Goal: Task Accomplishment & Management: Complete application form

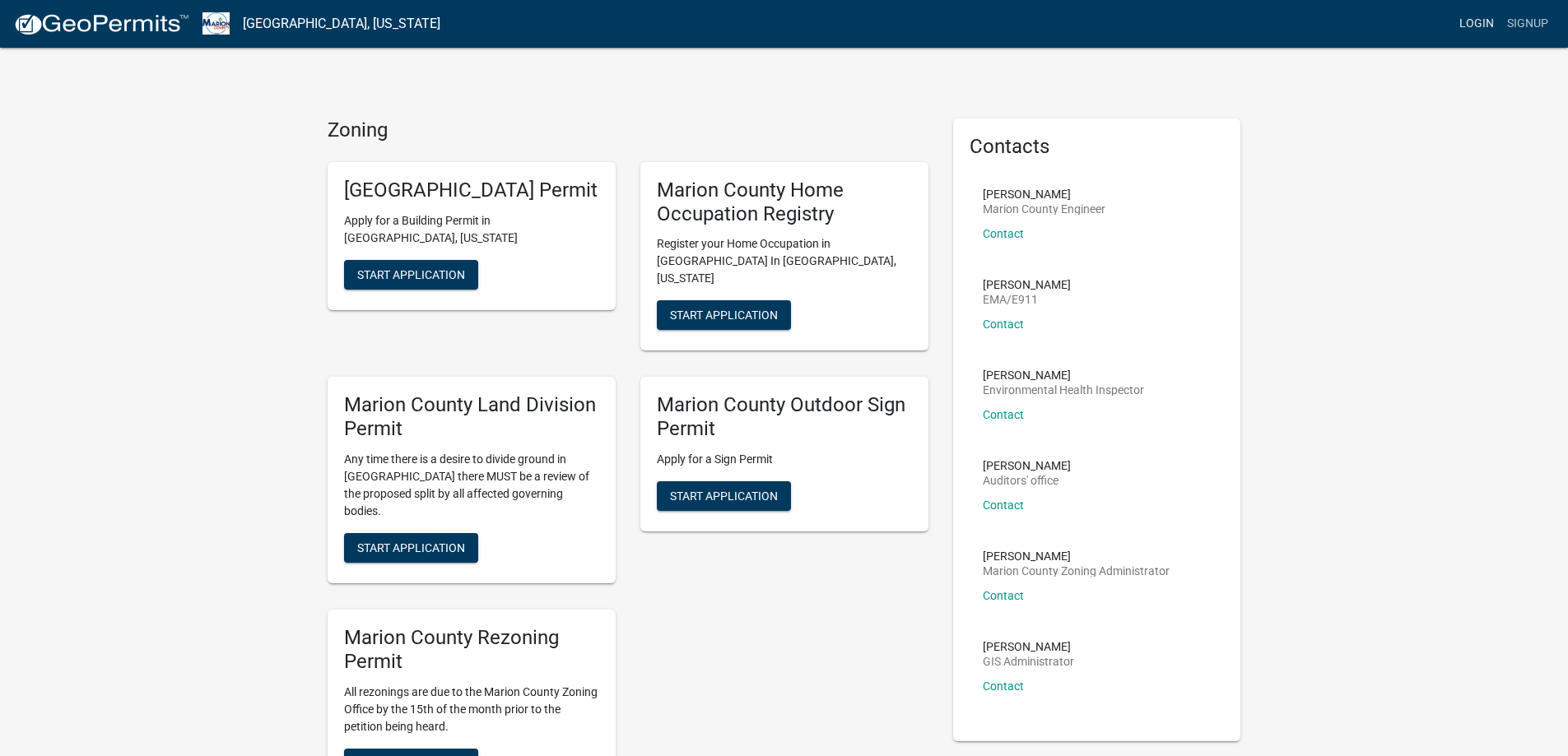
click at [1478, 22] on link "Login" at bounding box center [1476, 24] width 47 height 32
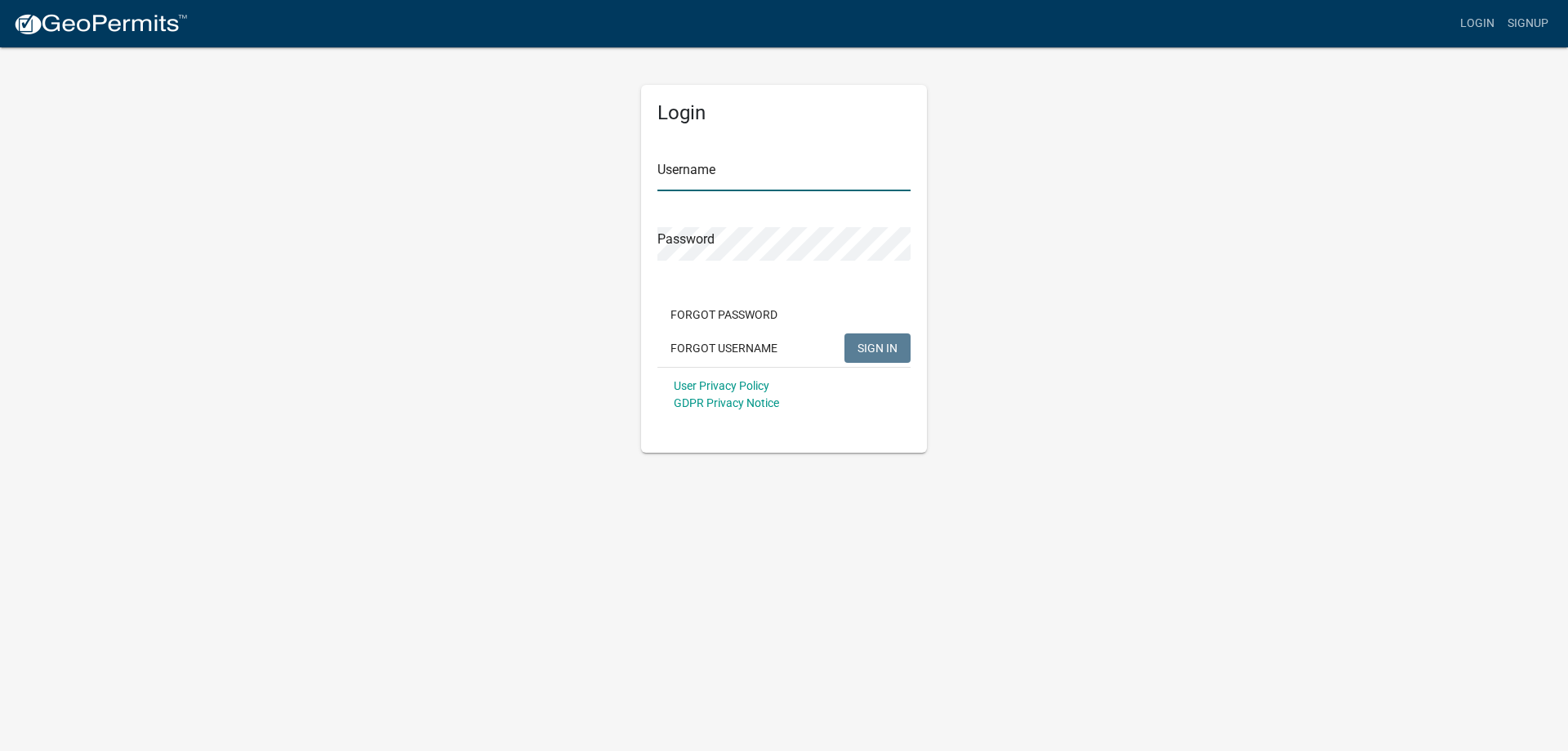
type input "Efeagins"
click at [898, 340] on button "SIGN IN" at bounding box center [878, 349] width 66 height 30
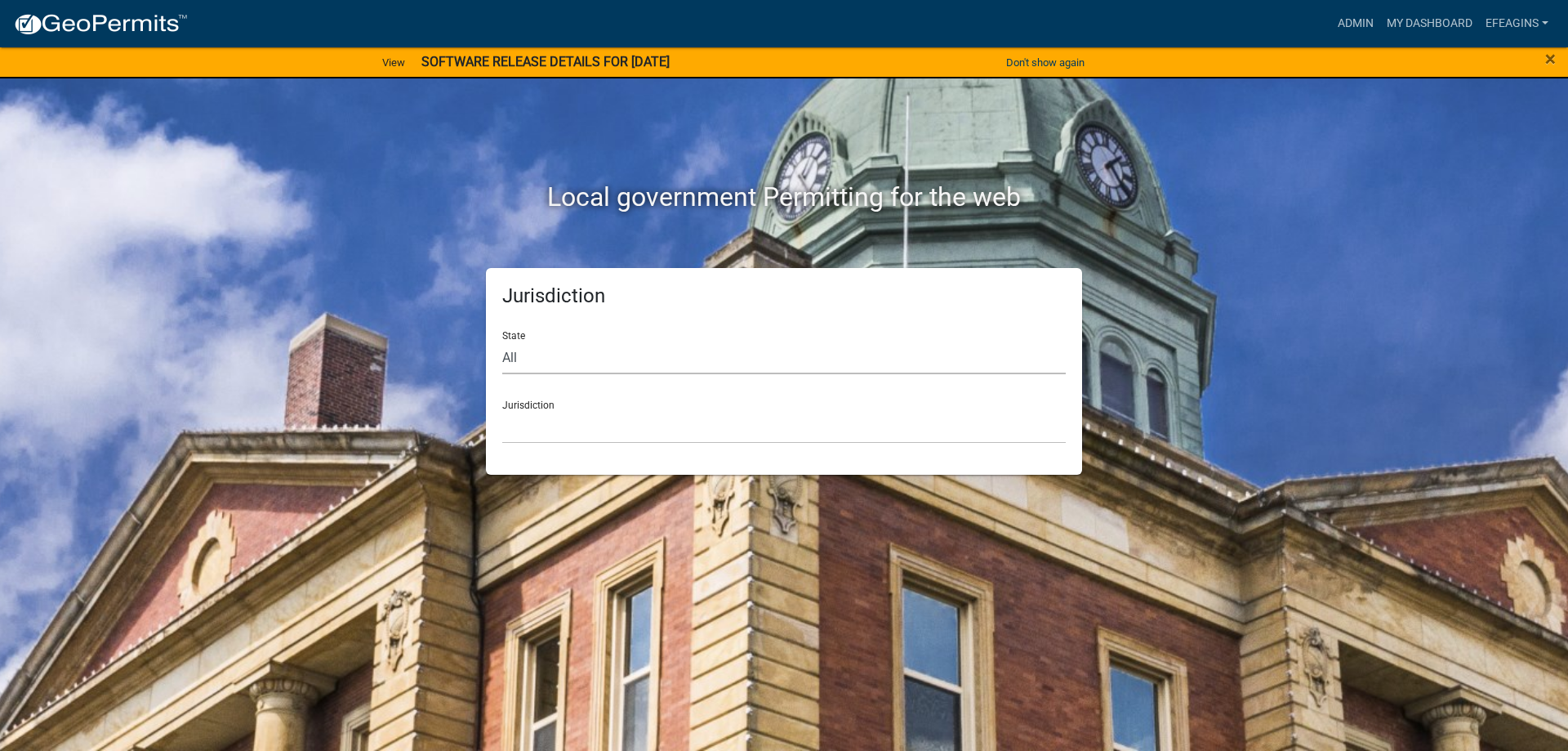
click at [763, 354] on select "All [US_STATE] [US_STATE] [US_STATE] [US_STATE] [US_STATE] [US_STATE] [US_STATE…" at bounding box center [784, 358] width 564 height 34
select select "[US_STATE]"
click at [502, 341] on select "All [US_STATE] [US_STATE] [US_STATE] [US_STATE] [US_STATE] [US_STATE] [US_STATE…" at bounding box center [784, 358] width 564 height 34
click at [656, 430] on select "[GEOGRAPHIC_DATA], [US_STATE] [GEOGRAPHIC_DATA], [US_STATE] [GEOGRAPHIC_DATA], …" at bounding box center [784, 427] width 564 height 34
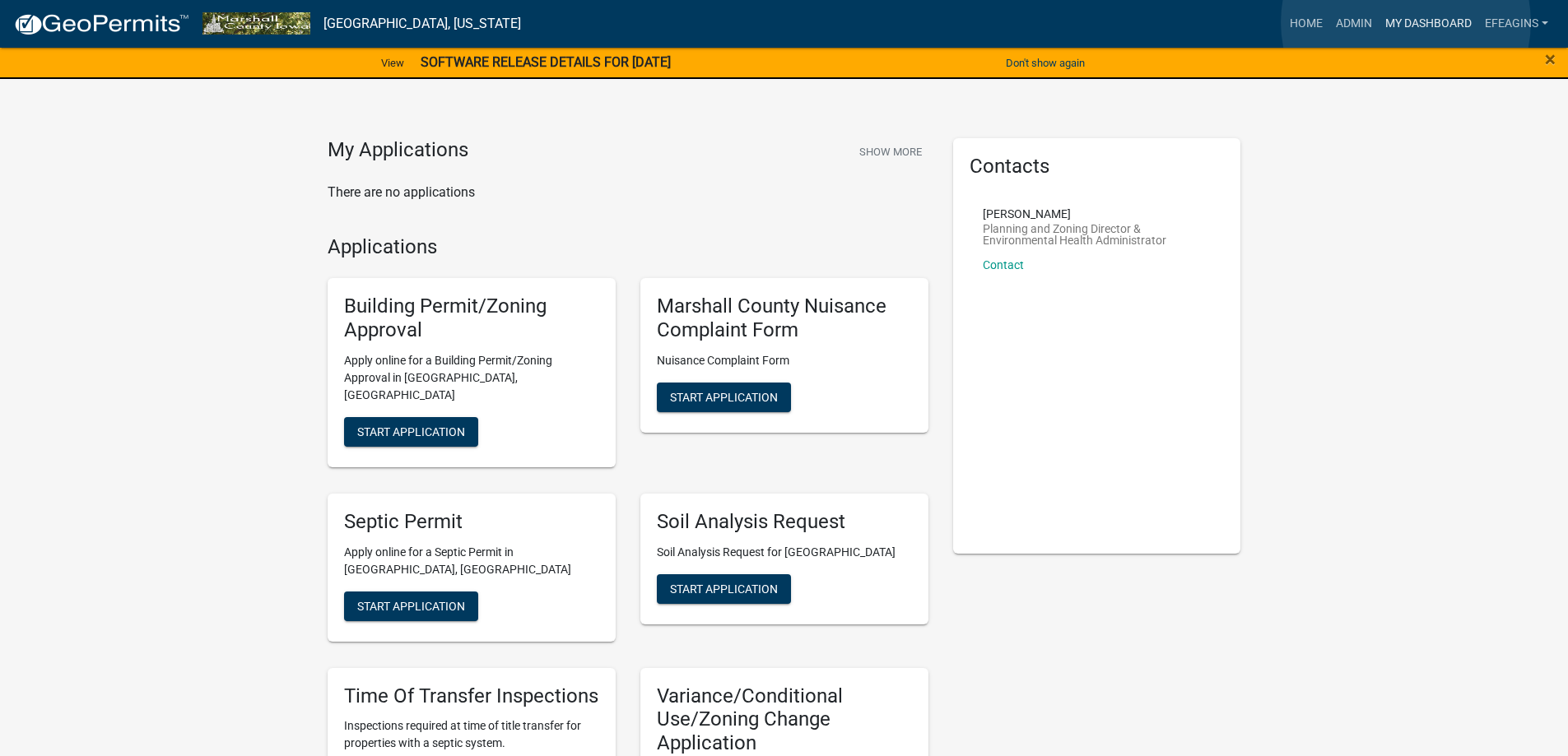
click at [1406, 22] on link "My Dashboard" at bounding box center [1428, 24] width 100 height 32
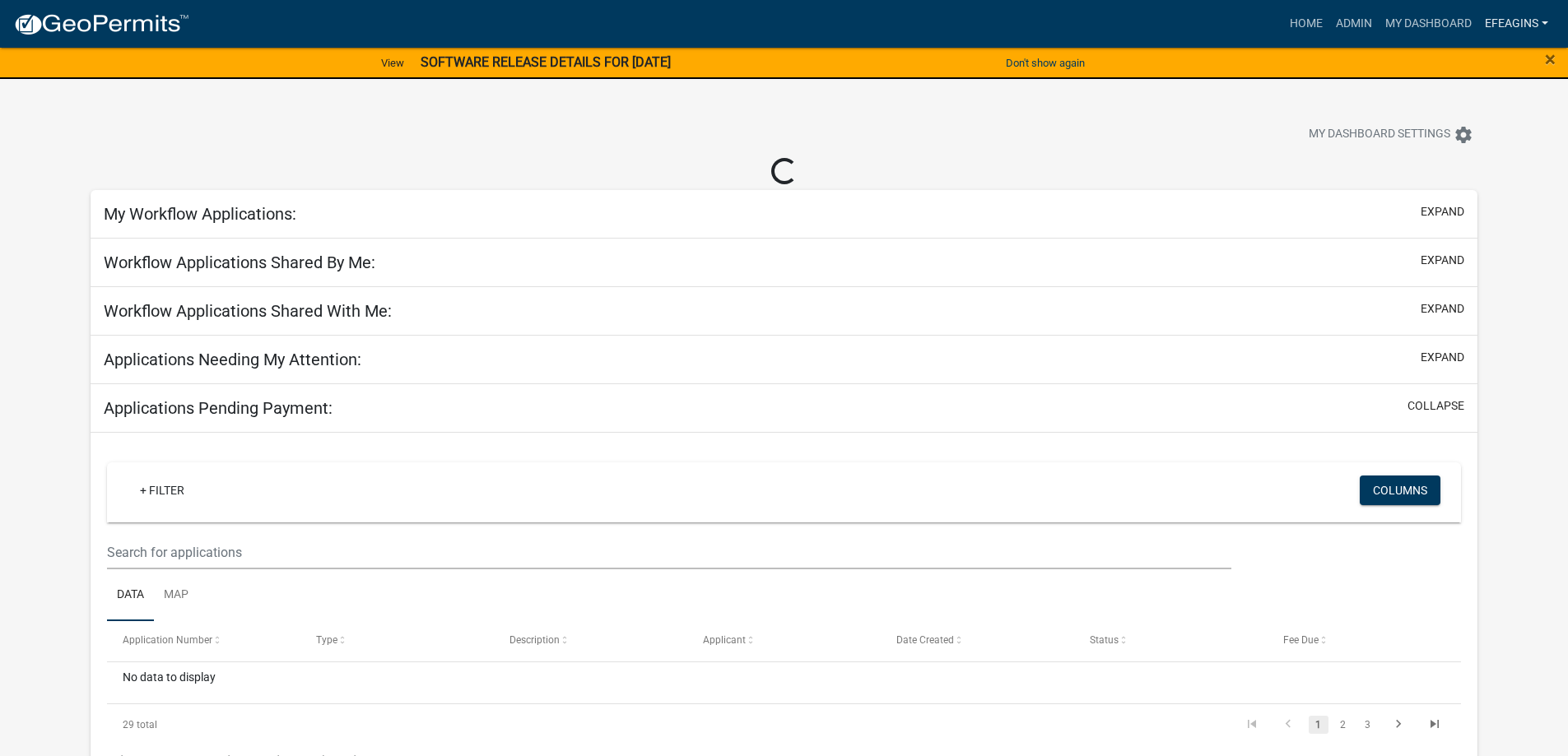
click at [1521, 22] on link "Efeagins" at bounding box center [1516, 24] width 77 height 32
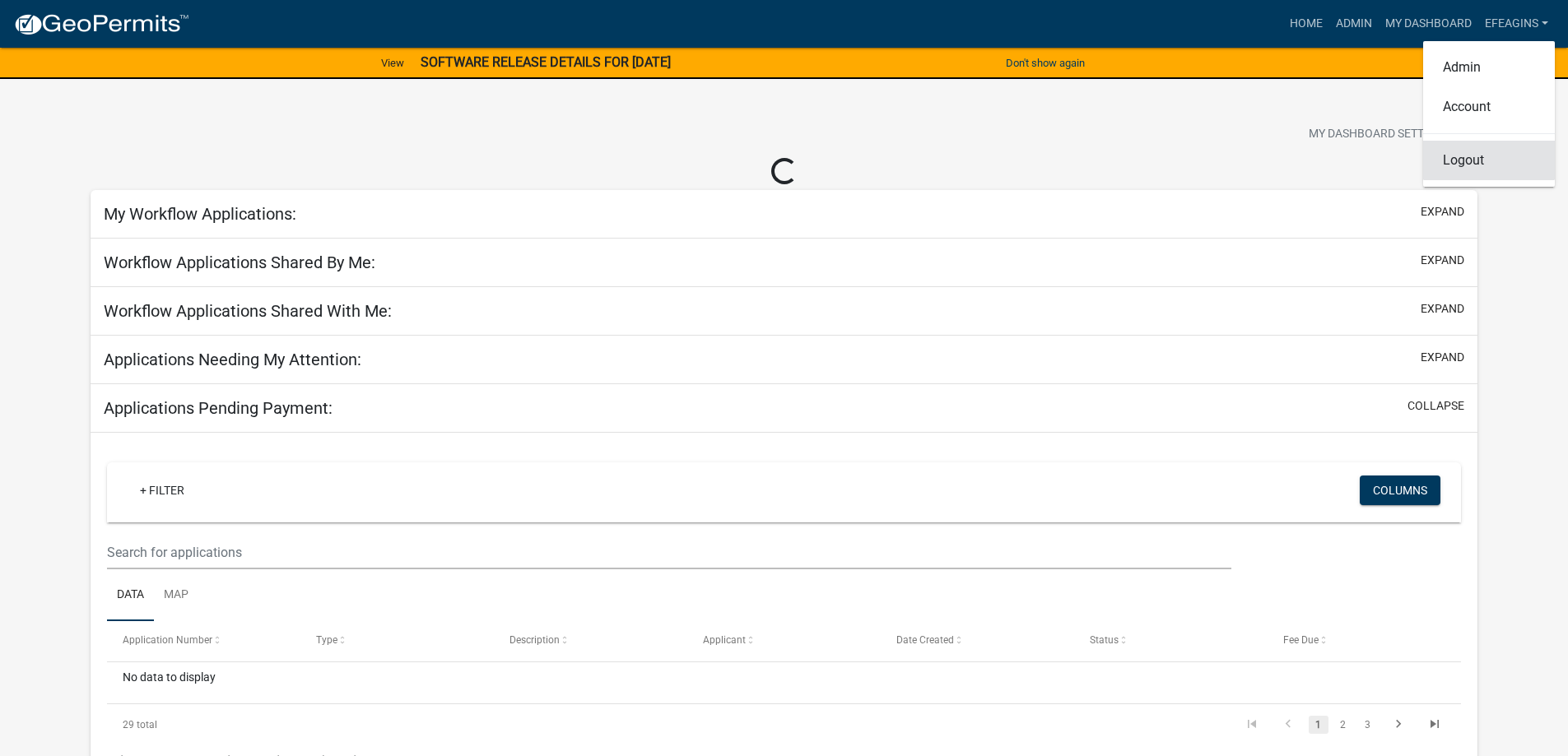
click at [1471, 163] on link "Logout" at bounding box center [1489, 160] width 131 height 39
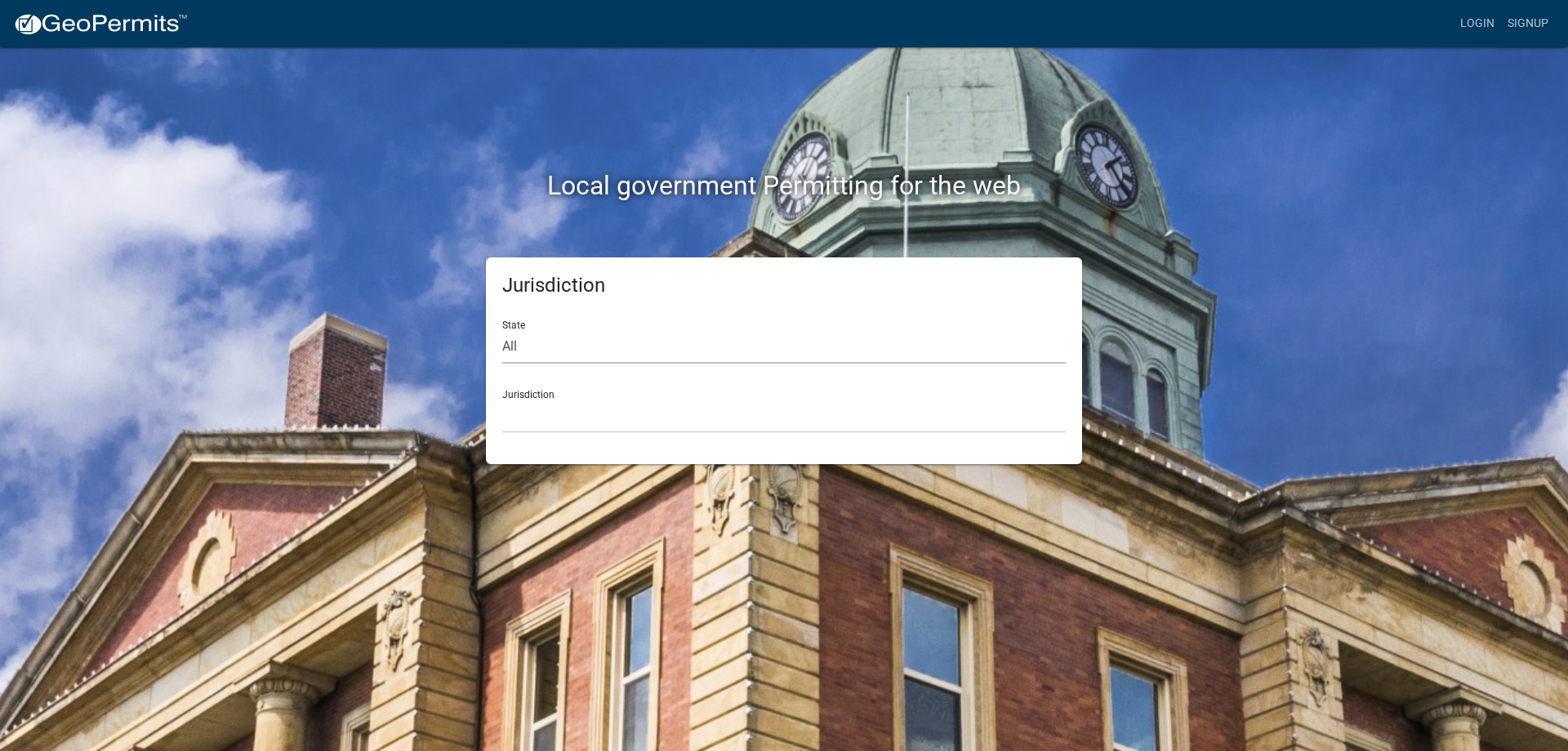
click at [662, 352] on select "All [US_STATE] [US_STATE] [US_STATE] [US_STATE] [US_STATE] [US_STATE] [US_STATE…" at bounding box center [784, 347] width 564 height 34
select select "[US_STATE]"
click at [502, 330] on select "All [US_STATE] [US_STATE] [US_STATE] [US_STATE] [US_STATE] [US_STATE] [US_STATE…" at bounding box center [784, 347] width 564 height 34
click at [589, 400] on select "[GEOGRAPHIC_DATA], [US_STATE] [GEOGRAPHIC_DATA], [US_STATE] [GEOGRAPHIC_DATA], …" at bounding box center [784, 416] width 564 height 34
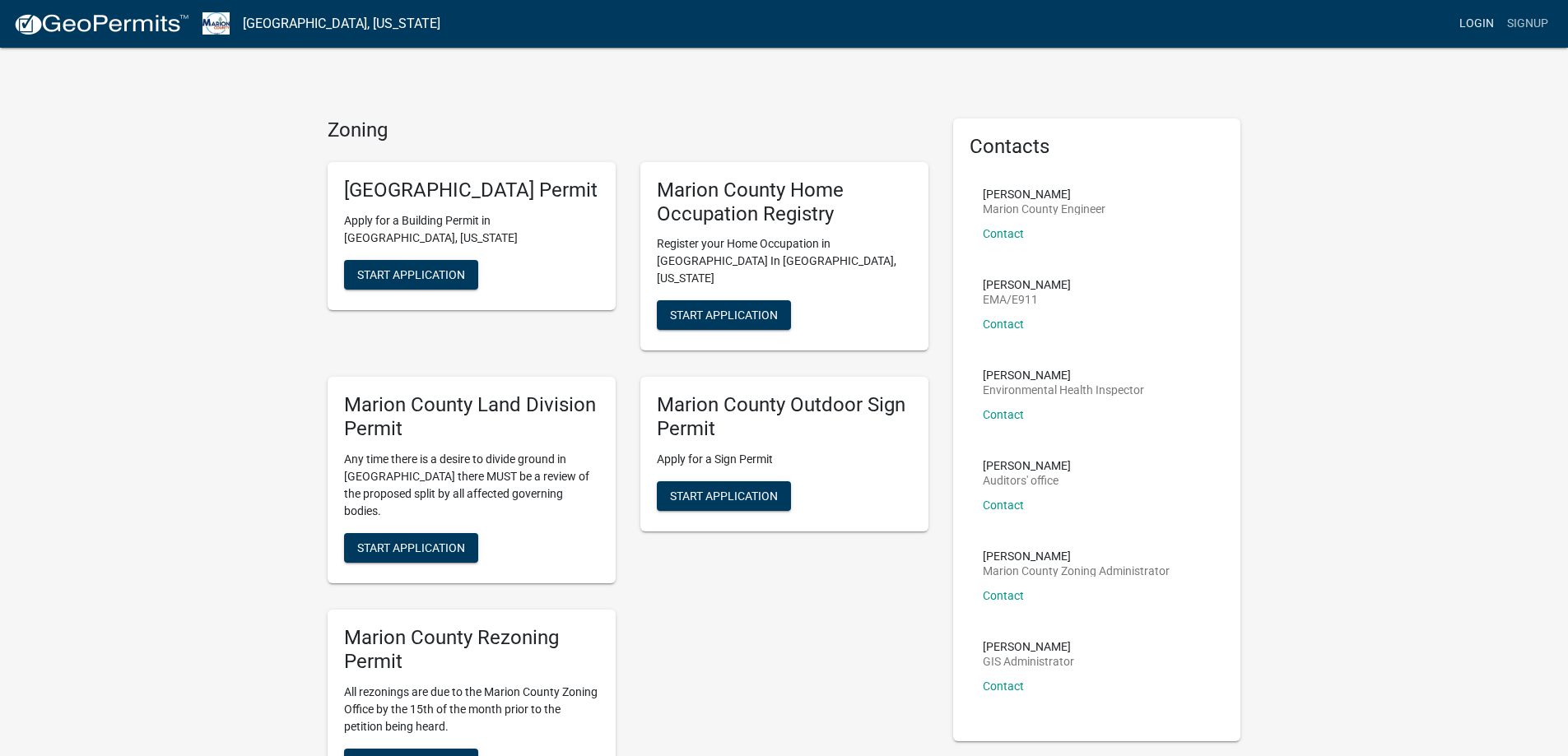
click at [1467, 28] on link "Login" at bounding box center [1476, 24] width 47 height 32
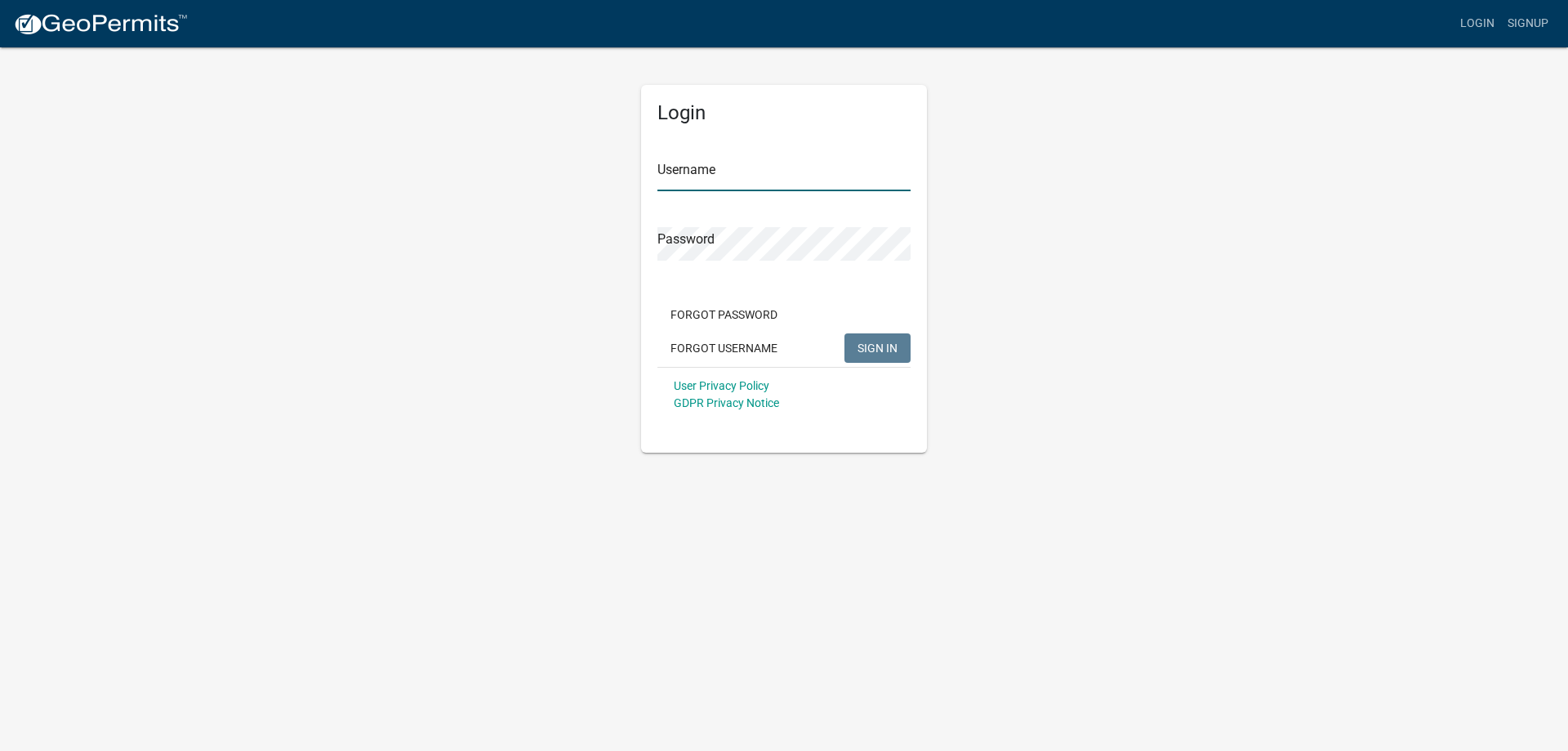
type input "Efeagins"
click at [860, 351] on span "SIGN IN" at bounding box center [878, 348] width 40 height 13
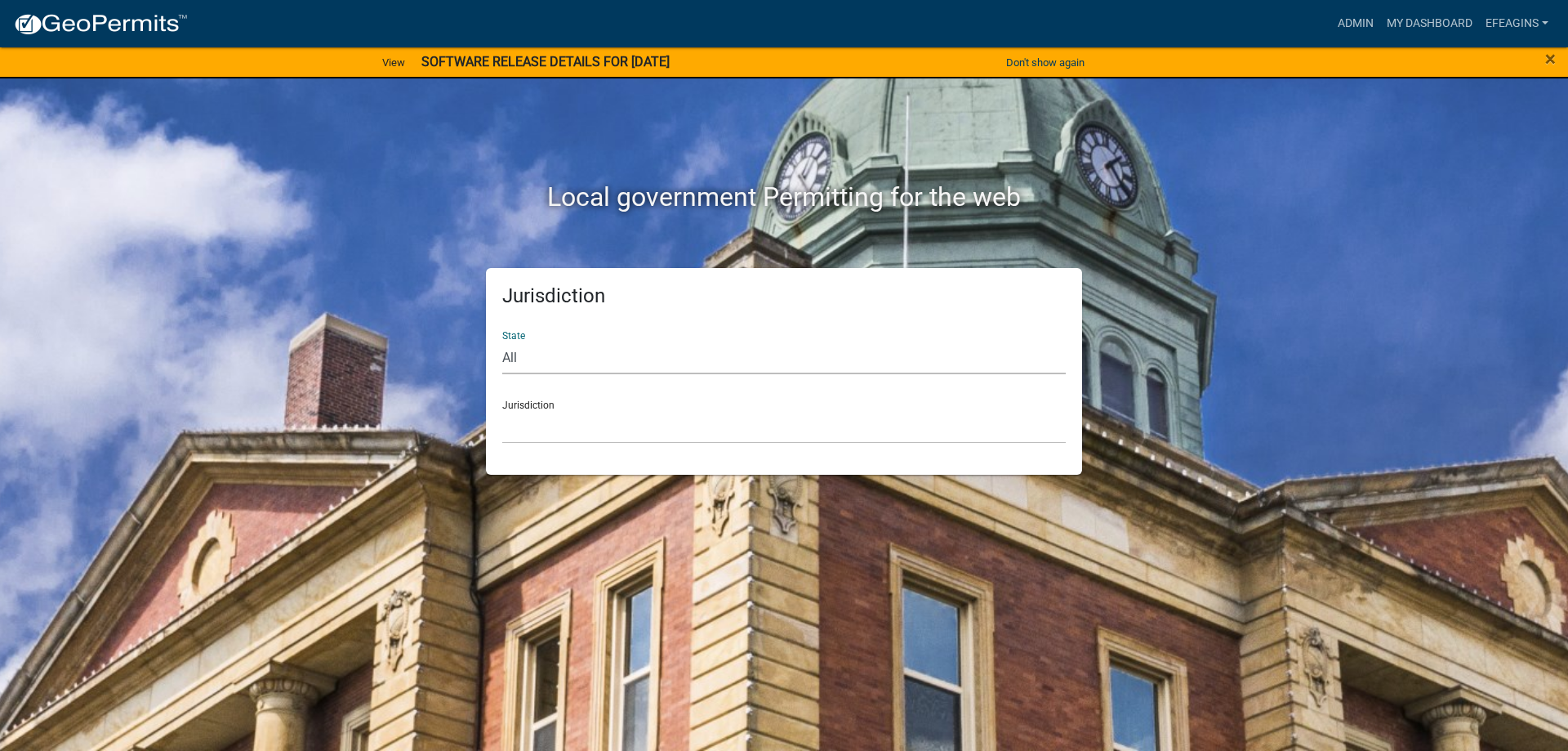
click at [699, 349] on select "All [US_STATE] [US_STATE] [US_STATE] [US_STATE] [US_STATE] [US_STATE] [US_STATE…" at bounding box center [784, 358] width 564 height 34
select select "[US_STATE]"
click at [502, 341] on select "All [US_STATE] [US_STATE] [US_STATE] [US_STATE] [US_STATE] [US_STATE] [US_STATE…" at bounding box center [784, 358] width 564 height 34
click at [641, 433] on select "[GEOGRAPHIC_DATA], [US_STATE] [GEOGRAPHIC_DATA], [US_STATE] [GEOGRAPHIC_DATA], …" at bounding box center [784, 427] width 564 height 34
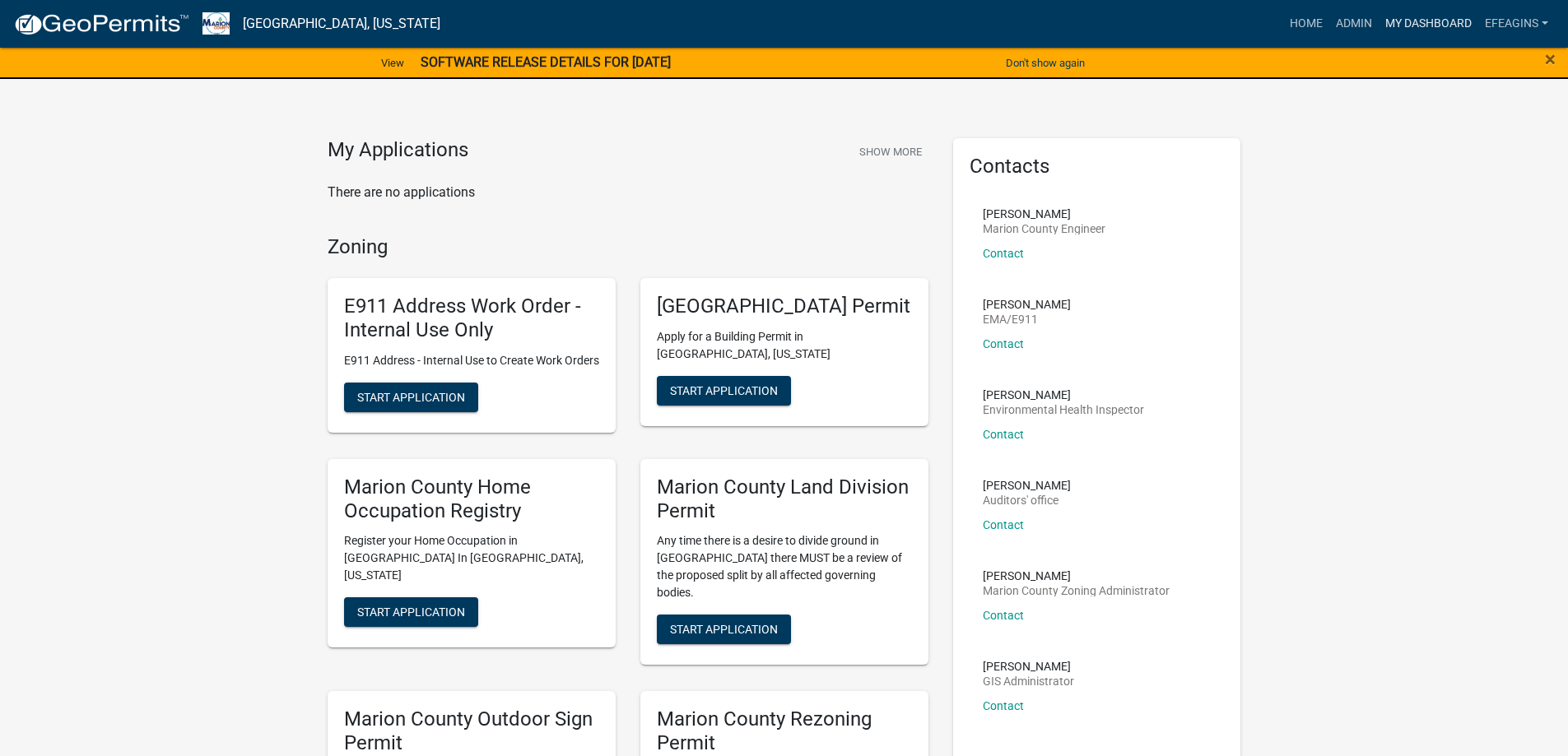
click at [1403, 22] on link "My Dashboard" at bounding box center [1428, 24] width 100 height 32
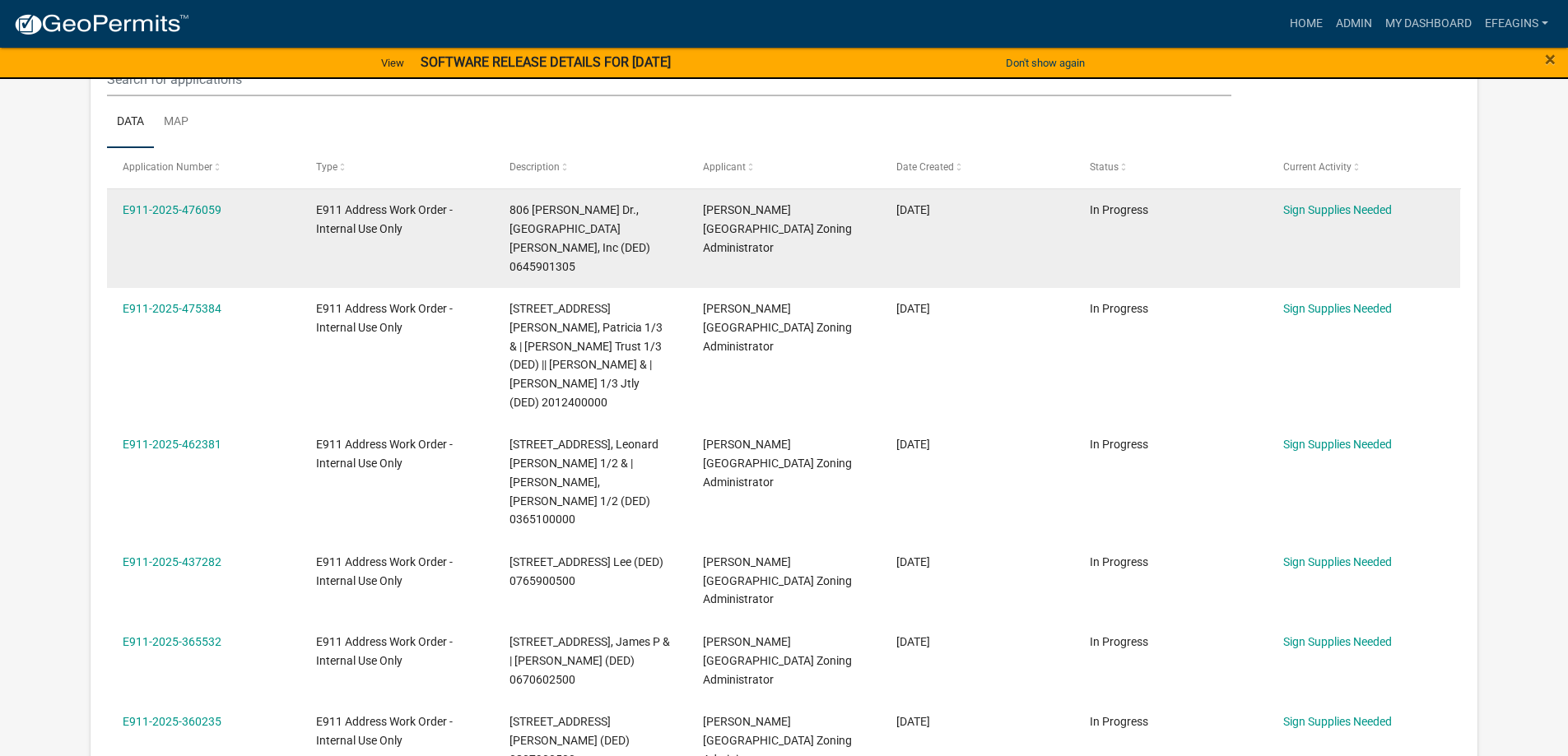
scroll to position [412, 0]
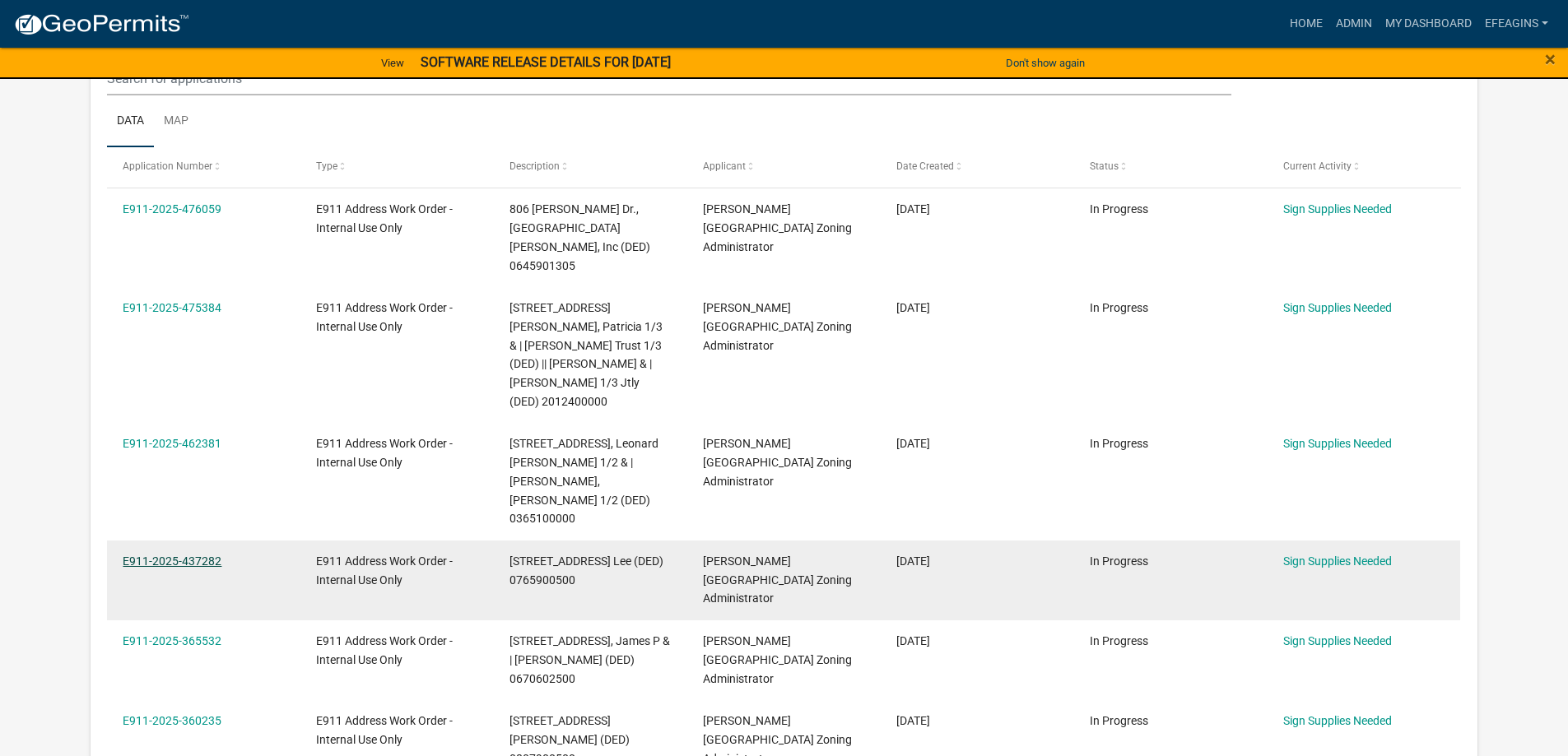
click at [215, 555] on link "E911-2025-437282" at bounding box center [171, 561] width 99 height 13
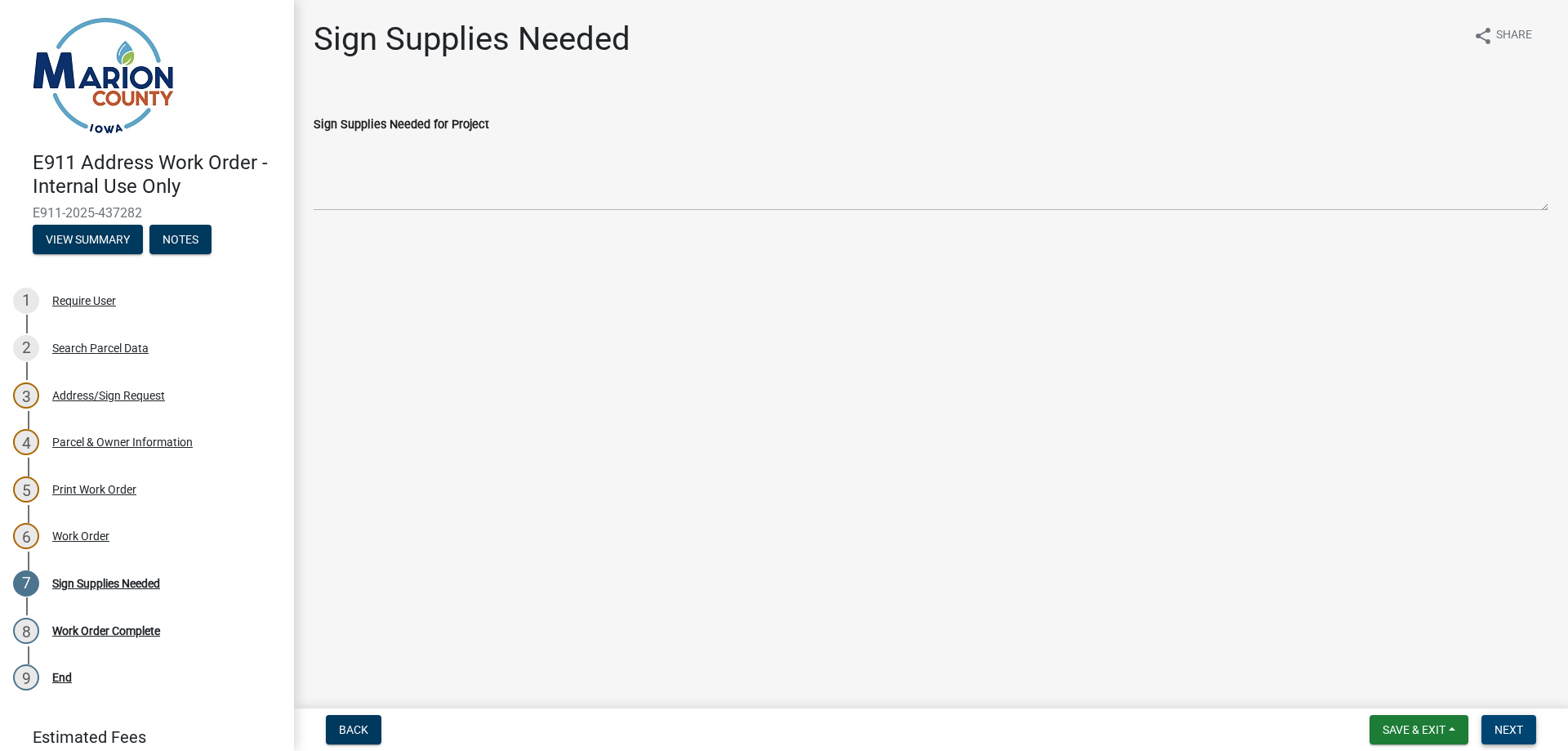
click at [1497, 730] on span "Next" at bounding box center [1509, 730] width 29 height 13
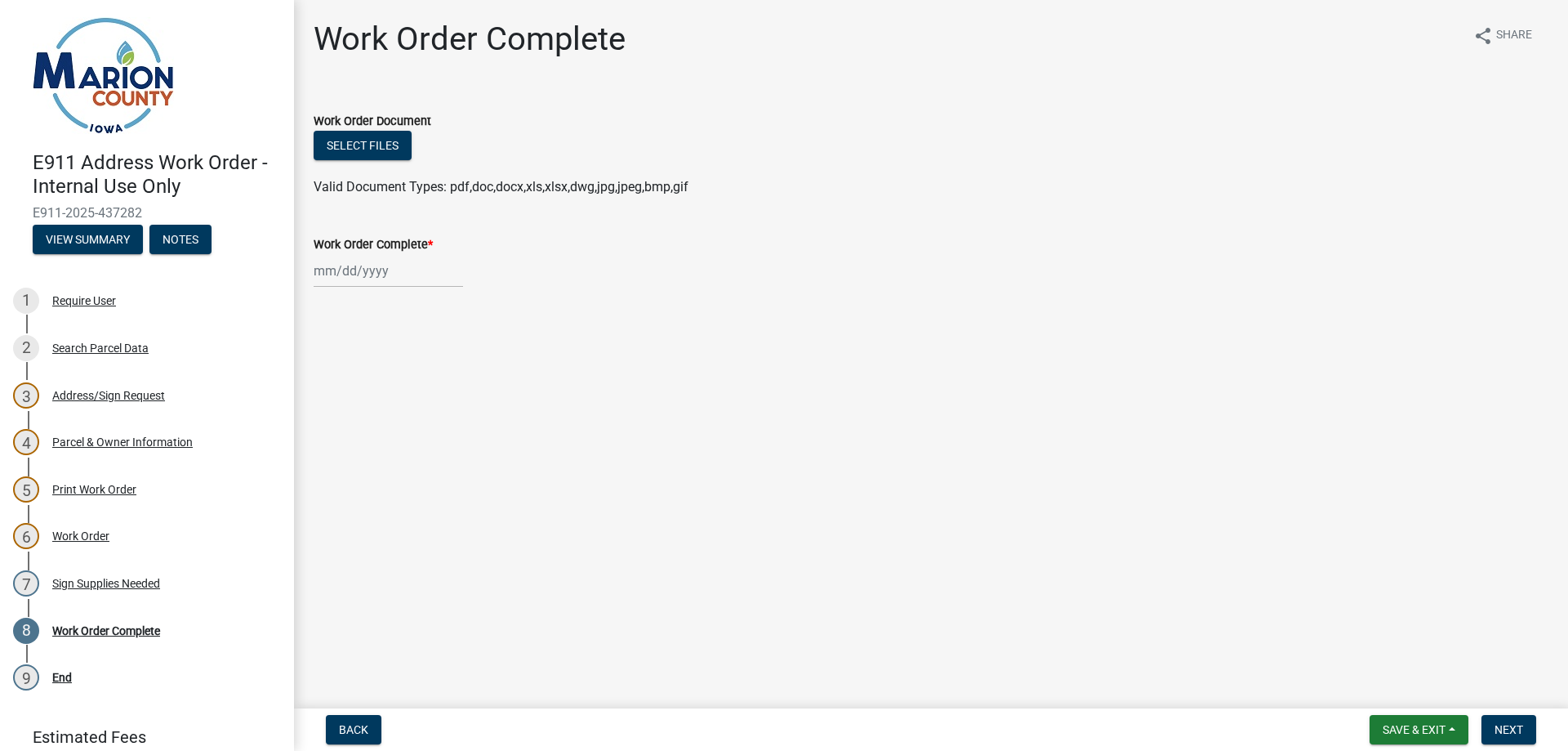
click at [391, 267] on div at bounding box center [388, 271] width 149 height 34
select select "9"
select select "2025"
click at [381, 436] on div "24" at bounding box center [382, 436] width 26 height 26
type input "[DATE]"
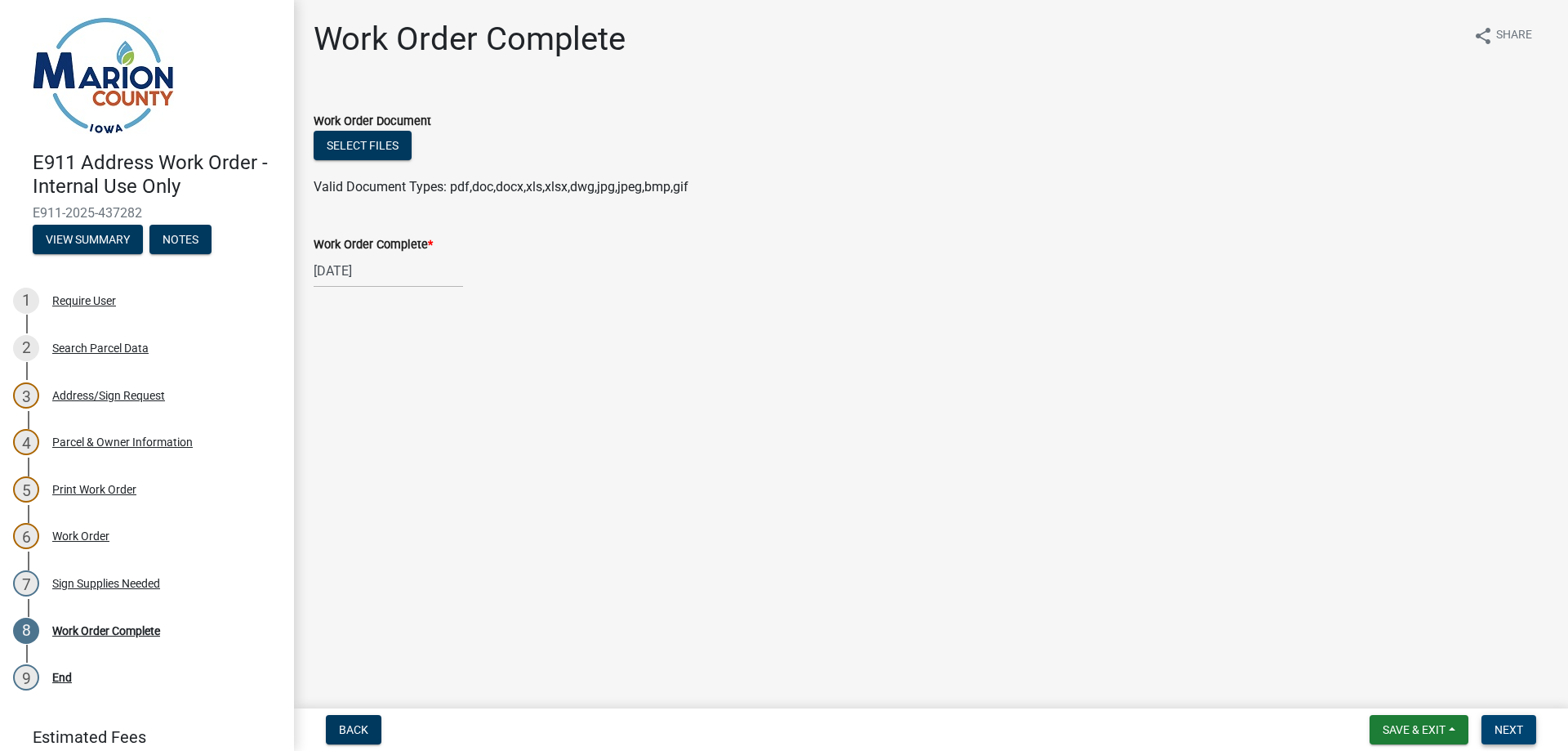
drag, startPoint x: 1508, startPoint y: 734, endPoint x: 1511, endPoint y: 726, distance: 8.5
click at [1509, 731] on span "Next" at bounding box center [1509, 730] width 29 height 13
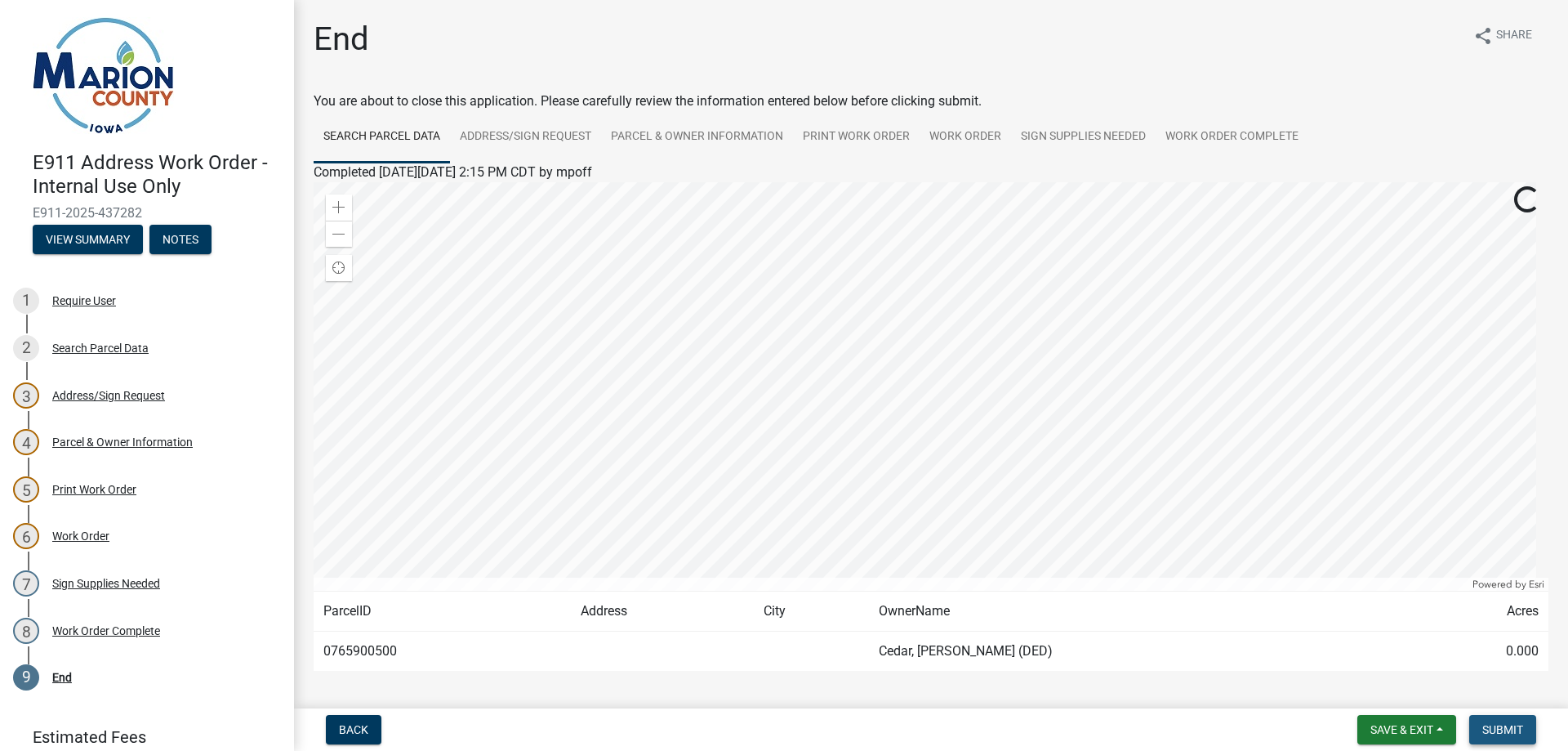
click at [1511, 726] on span "Submit" at bounding box center [1503, 730] width 40 height 13
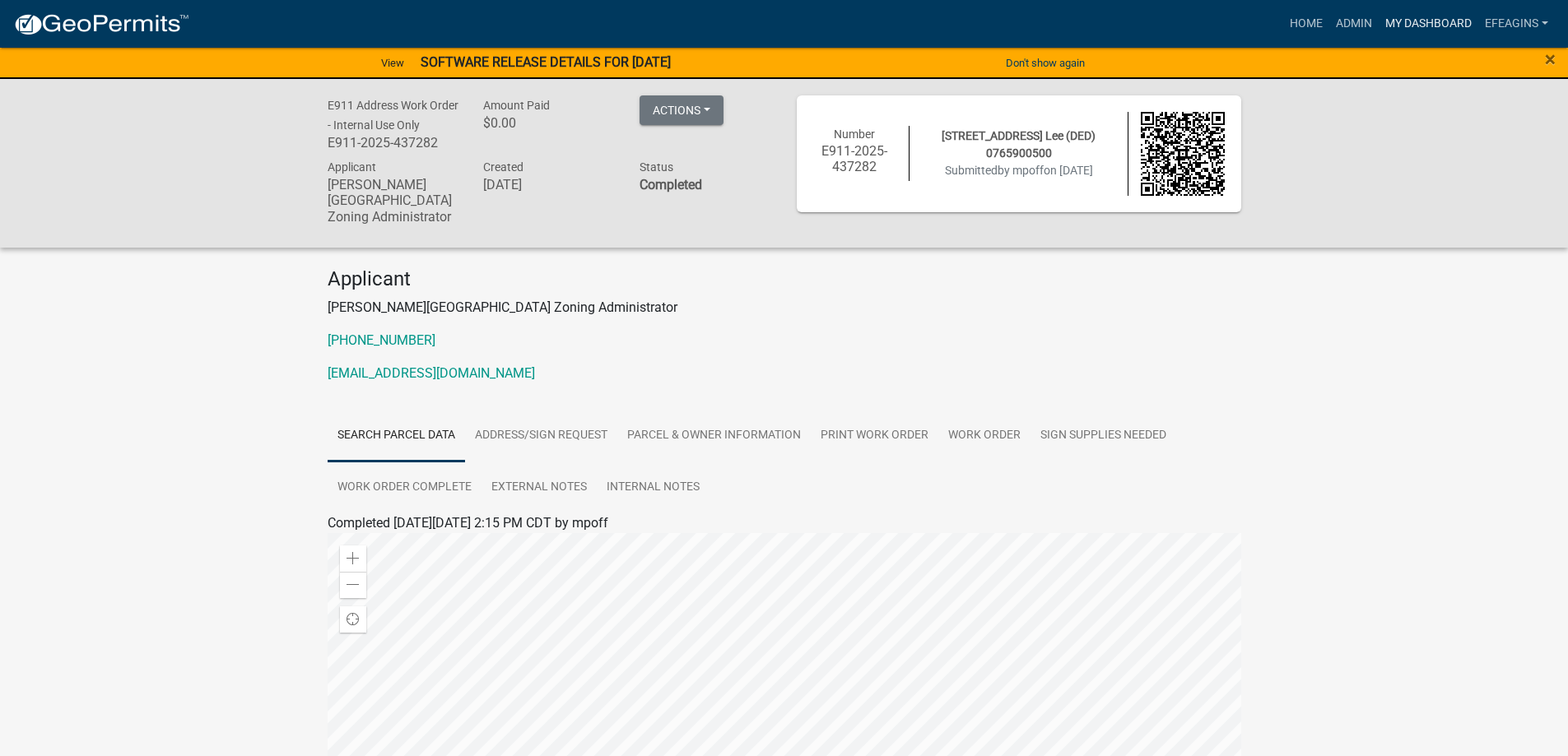
click at [1426, 22] on link "My Dashboard" at bounding box center [1428, 24] width 100 height 32
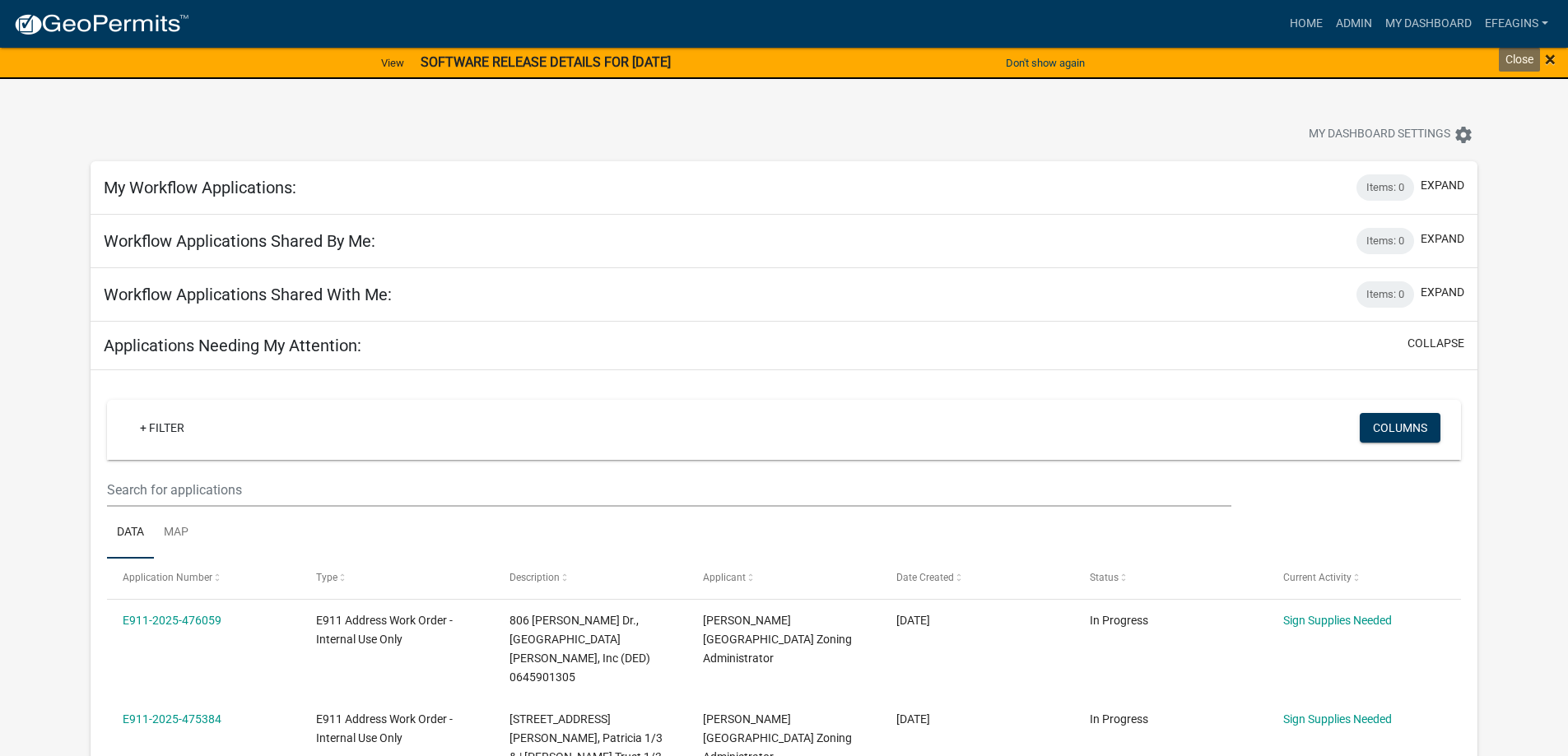
click at [1554, 65] on span "×" at bounding box center [1550, 59] width 11 height 23
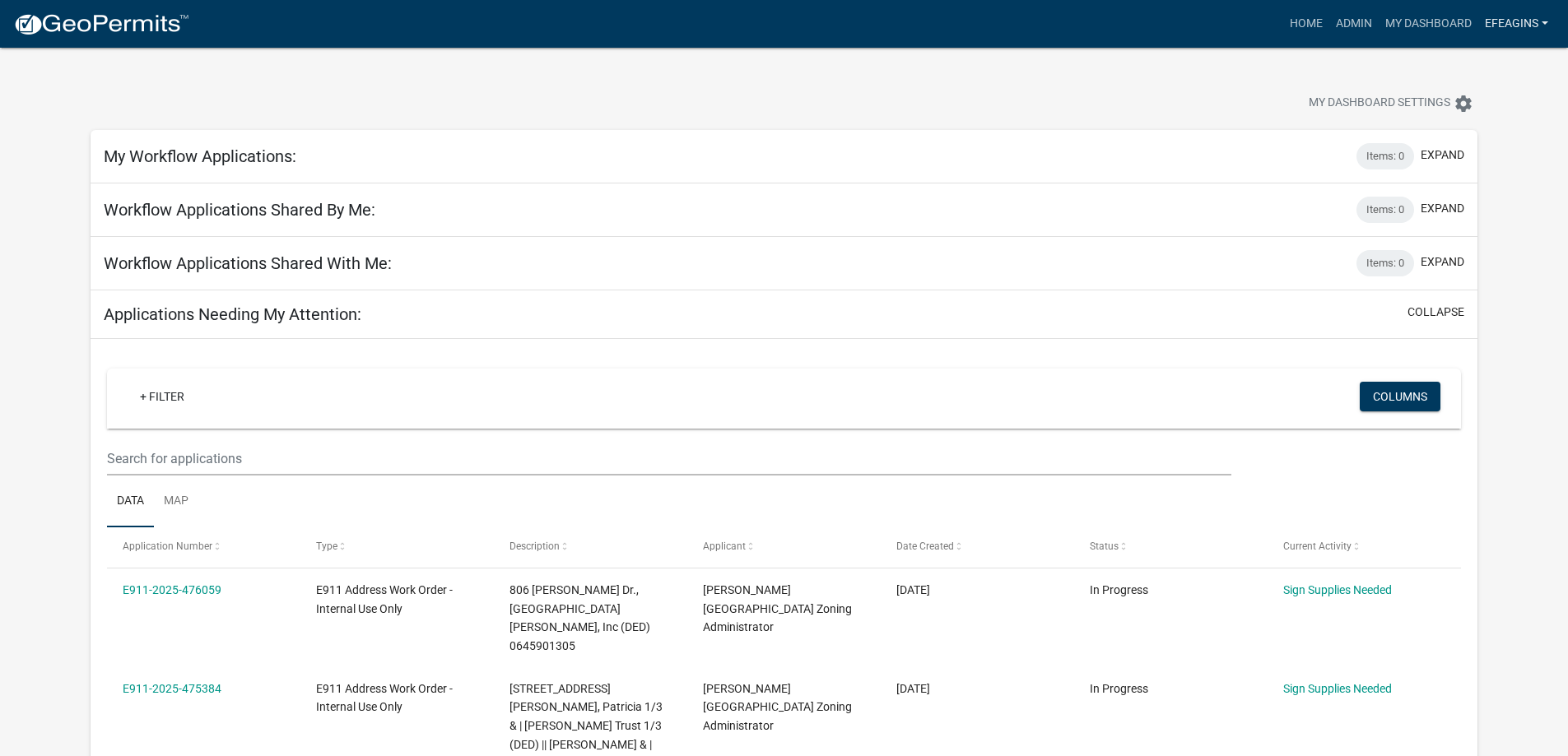
click at [1536, 33] on link "Efeagins" at bounding box center [1516, 24] width 77 height 32
click at [1467, 164] on link "Logout" at bounding box center [1489, 160] width 131 height 39
